Goal: Check status: Check status

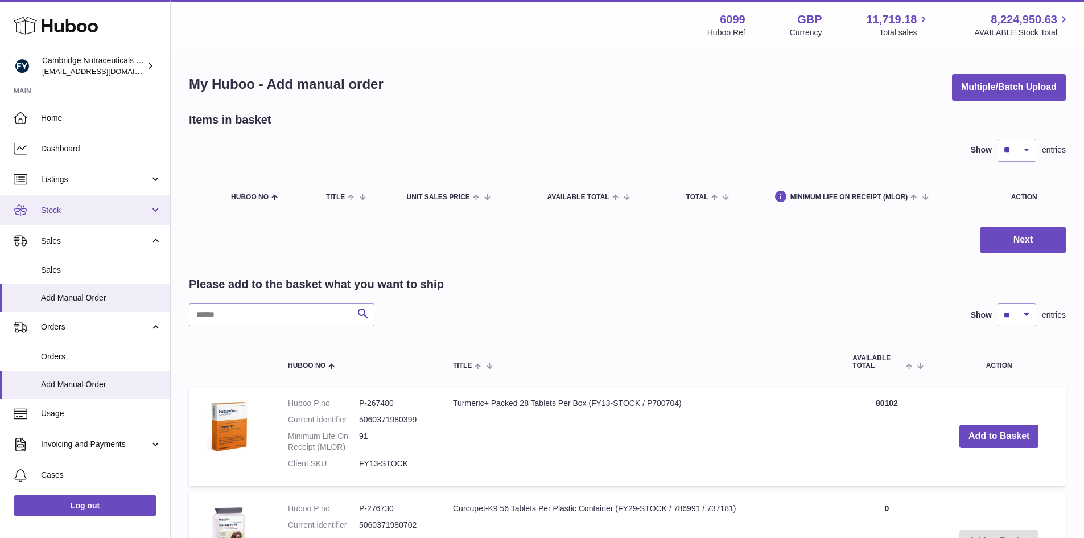
click at [82, 205] on span "Stock" at bounding box center [95, 210] width 109 height 11
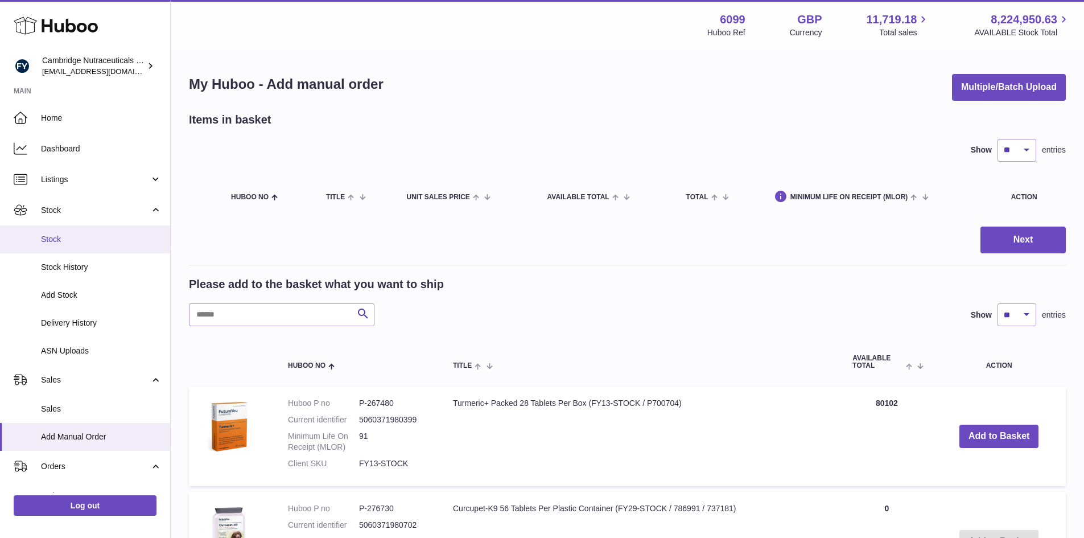
click at [74, 246] on link "Stock" at bounding box center [85, 239] width 170 height 28
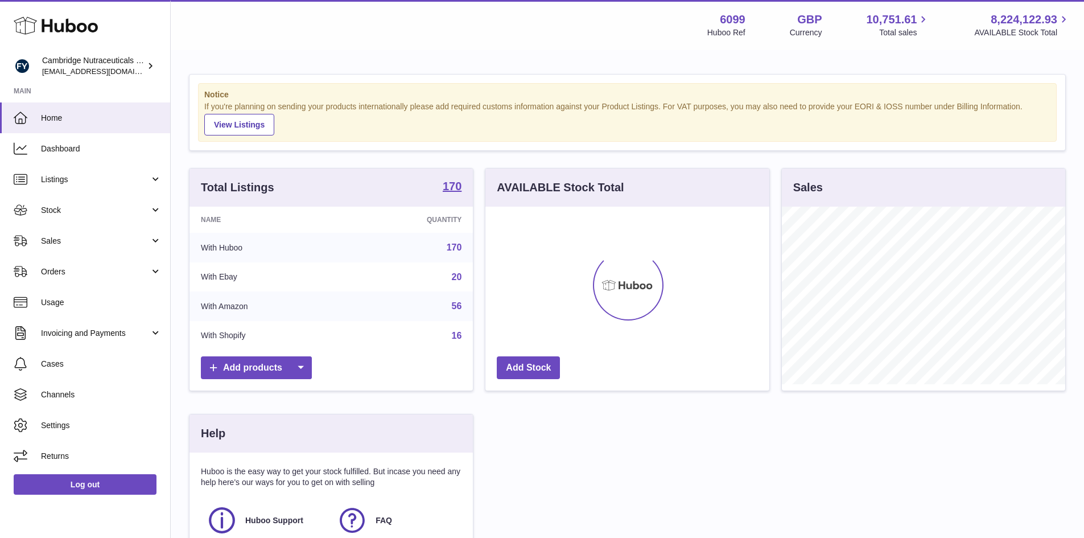
scroll to position [178, 284]
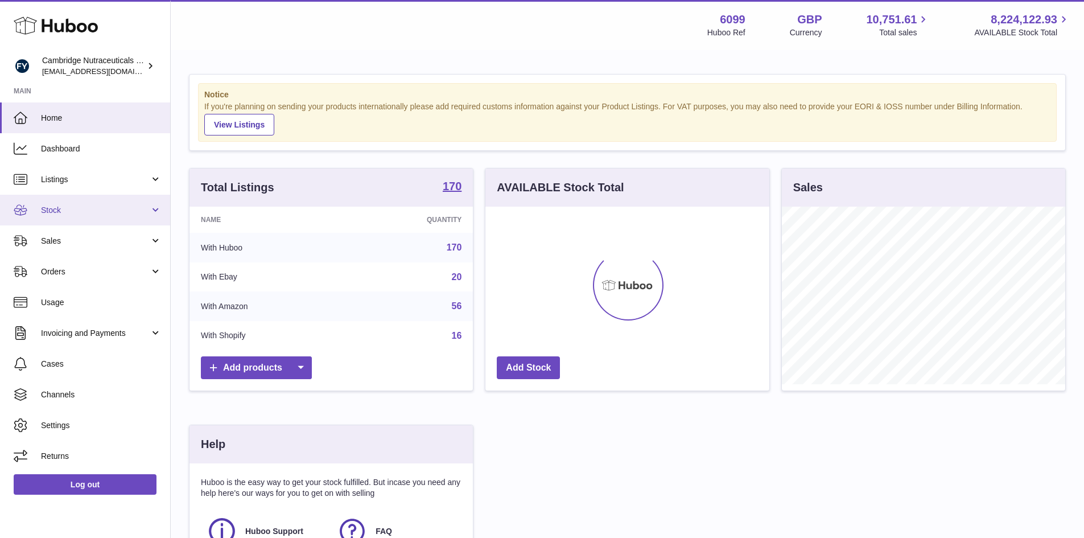
click at [79, 211] on span "Stock" at bounding box center [95, 210] width 109 height 11
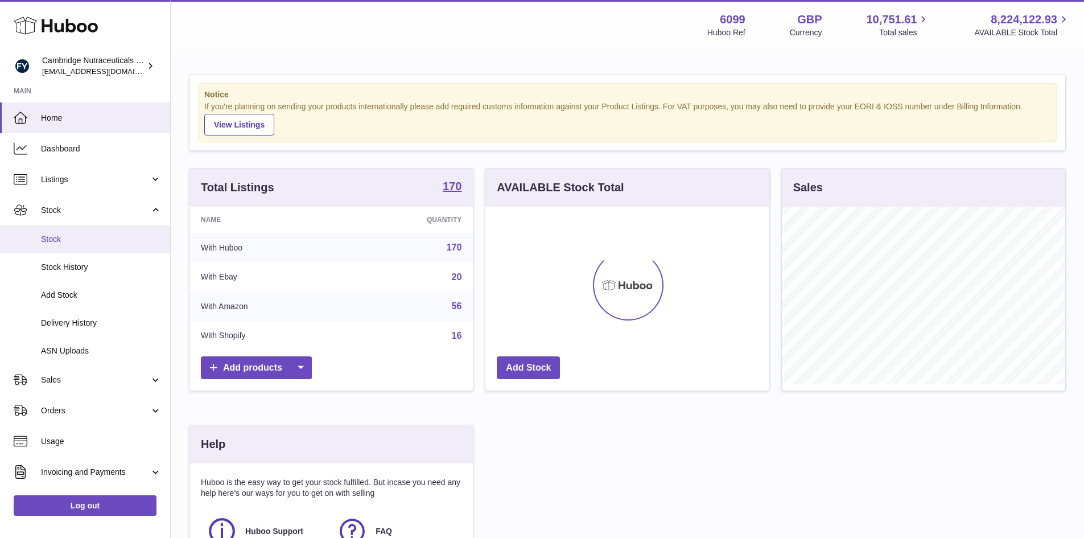
click at [75, 244] on span "Stock" at bounding box center [101, 239] width 121 height 11
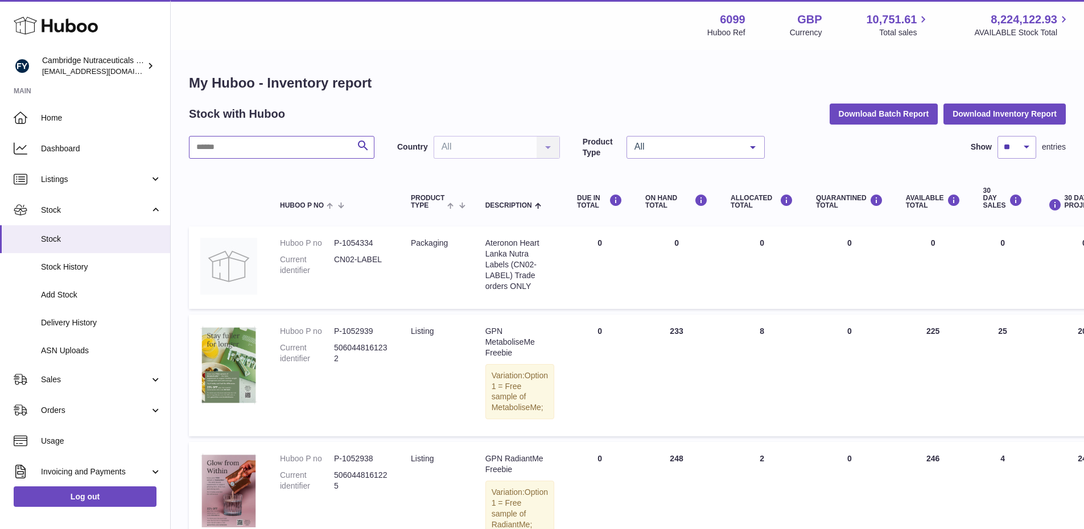
click at [235, 150] on input "text" at bounding box center [281, 147] width 185 height 23
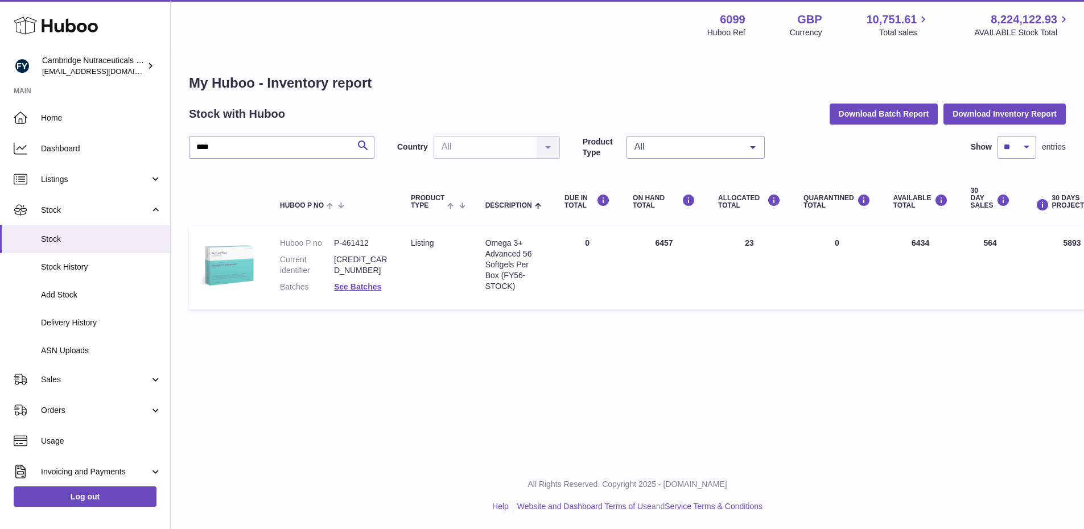
click at [238, 270] on img at bounding box center [228, 266] width 57 height 57
drag, startPoint x: 234, startPoint y: 148, endPoint x: 175, endPoint y: 142, distance: 59.4
click at [175, 142] on div "My Huboo - Inventory report Stock with Huboo Download Batch Report Download Inv…" at bounding box center [627, 194] width 913 height 287
type input "****"
click at [370, 288] on link "See Batches" at bounding box center [357, 286] width 47 height 9
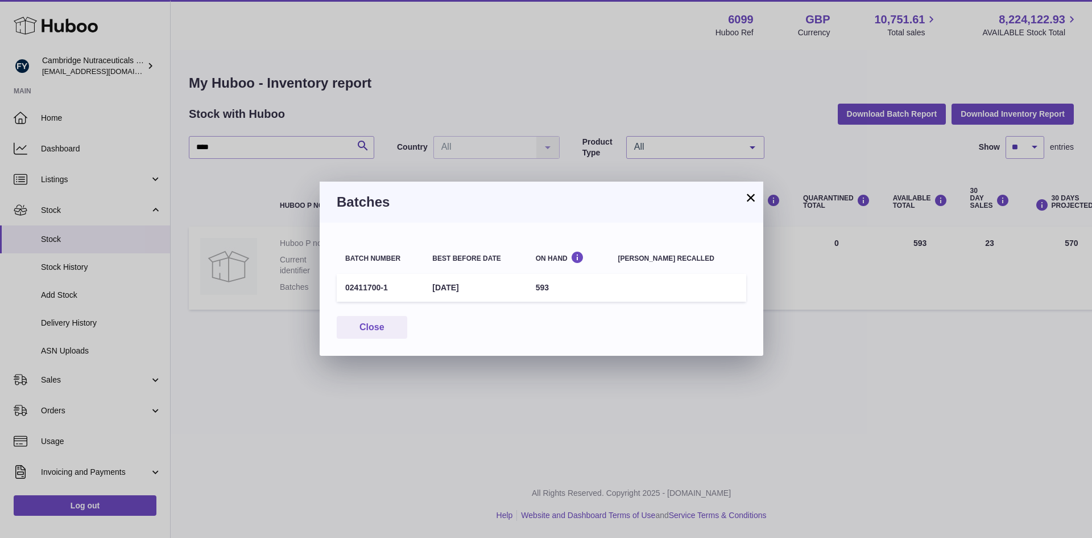
click at [749, 199] on button "×" at bounding box center [751, 198] width 14 height 14
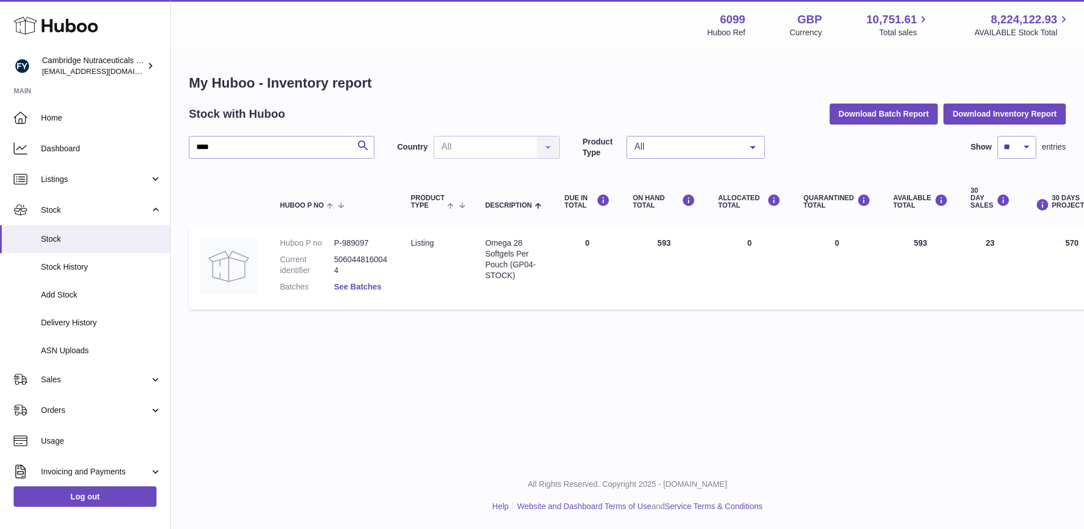
click at [360, 286] on link "See Batches" at bounding box center [357, 286] width 47 height 9
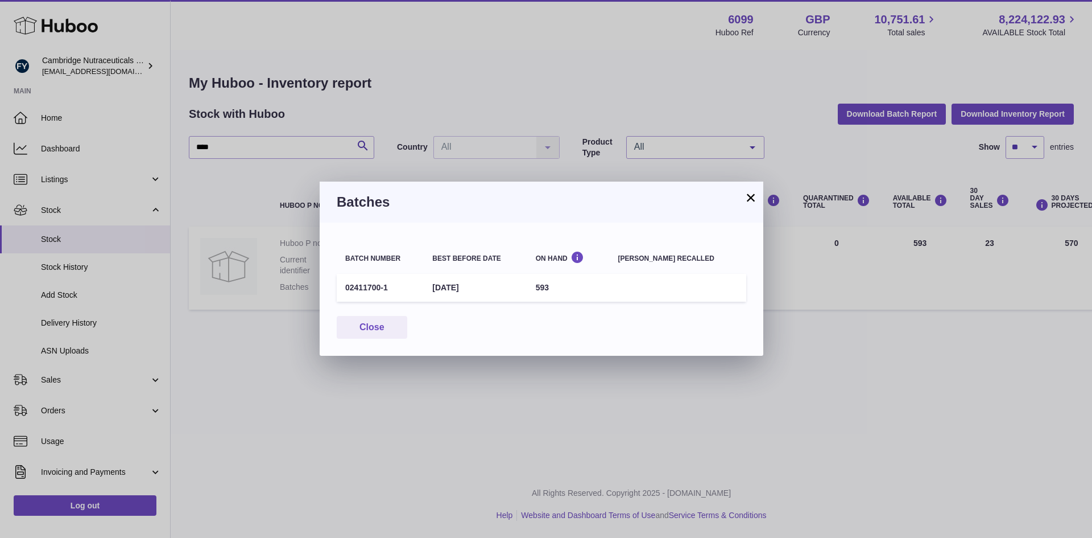
click at [752, 199] on button "×" at bounding box center [751, 198] width 14 height 14
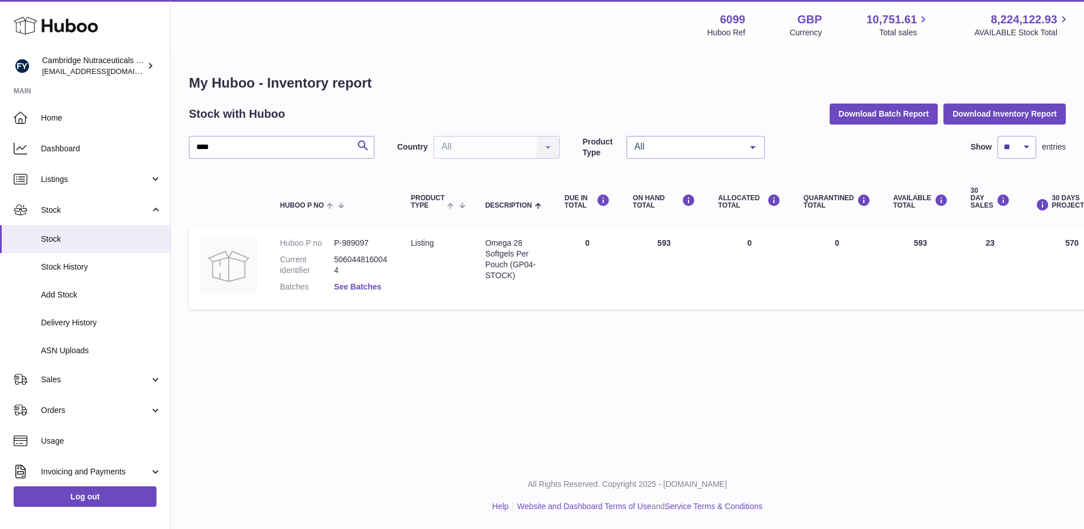
click at [372, 286] on link "See Batches" at bounding box center [357, 286] width 47 height 9
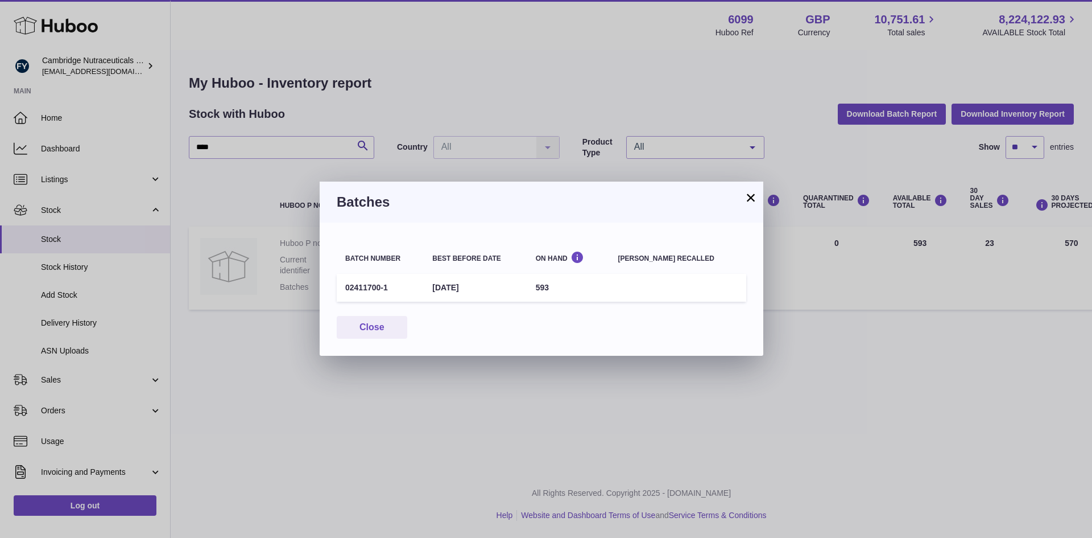
drag, startPoint x: 756, startPoint y: 200, endPoint x: 775, endPoint y: 184, distance: 25.4
click at [756, 200] on button "×" at bounding box center [751, 198] width 14 height 14
